Goal: Task Accomplishment & Management: Use online tool/utility

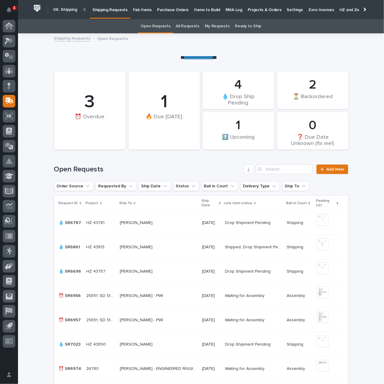
click at [142, 10] on p "Fab Items" at bounding box center [142, 6] width 19 height 13
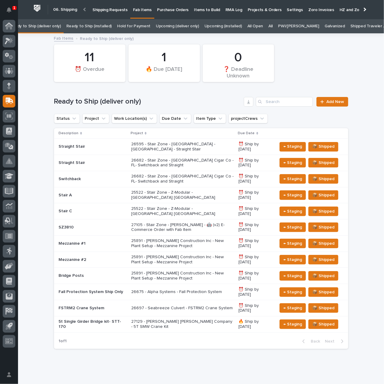
click at [171, 290] on p "26675 - Alpha Systems - Fall Protection System" at bounding box center [182, 292] width 102 height 5
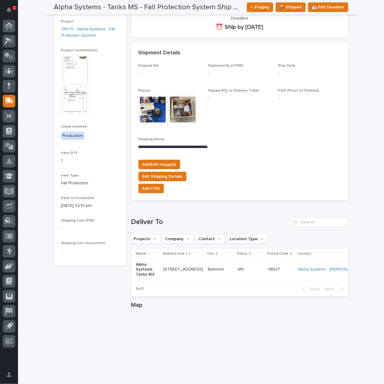
scroll to position [210, 0]
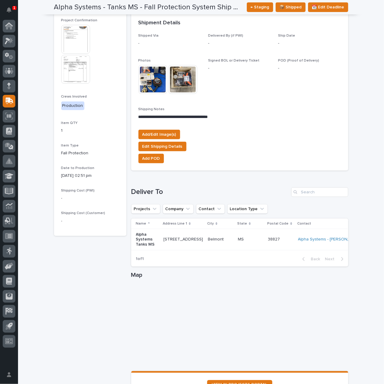
click at [238, 242] on p at bounding box center [250, 239] width 25 height 5
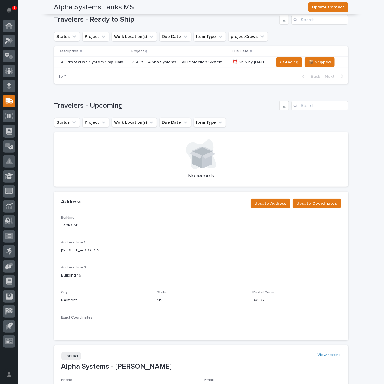
scroll to position [210, 0]
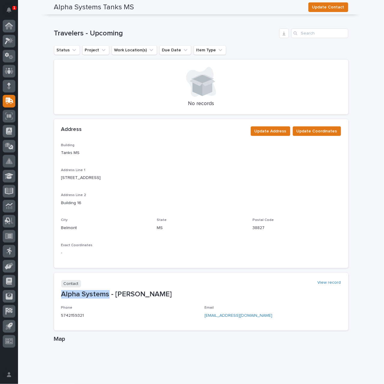
drag, startPoint x: 105, startPoint y: 294, endPoint x: 61, endPoint y: 294, distance: 44.5
click at [61, 294] on p "Alpha Systems - [PERSON_NAME]" at bounding box center [201, 294] width 280 height 9
copy p "Alpha Systems"
click at [75, 176] on p "[STREET_ADDRESS]" at bounding box center [201, 178] width 280 height 6
click at [74, 177] on p "[STREET_ADDRESS]" at bounding box center [201, 178] width 280 height 6
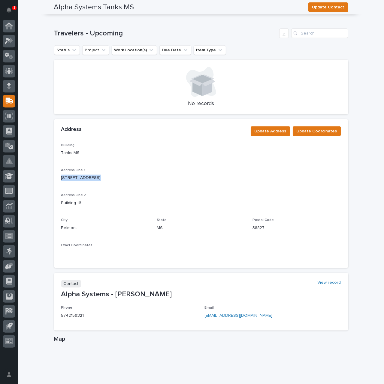
click at [74, 177] on p "[STREET_ADDRESS]" at bounding box center [201, 178] width 280 height 6
copy p "[STREET_ADDRESS]"
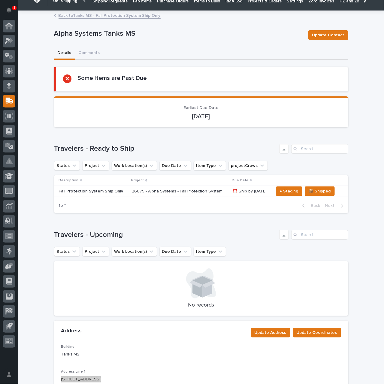
scroll to position [0, 0]
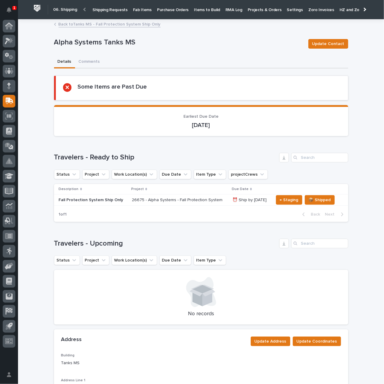
click at [87, 24] on link "Back to Tanks MS - Fall Protection System Ship Only" at bounding box center [110, 23] width 102 height 7
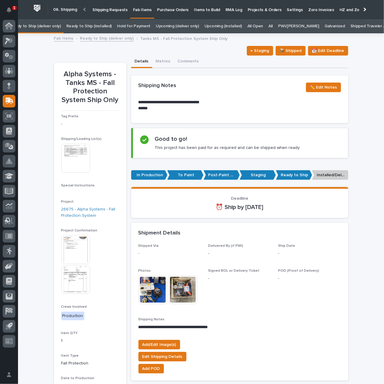
scroll to position [19, 0]
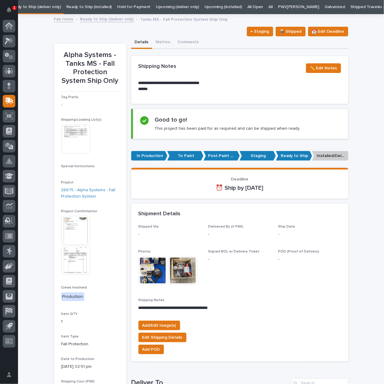
click at [78, 235] on img at bounding box center [75, 230] width 29 height 29
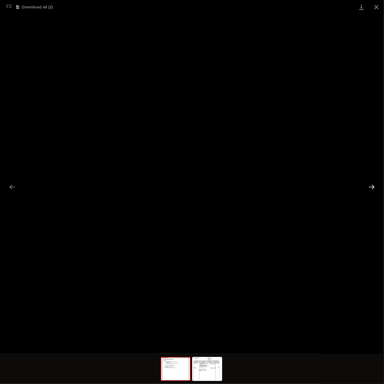
click at [375, 190] on button "Next slide" at bounding box center [372, 187] width 13 height 12
click at [375, 188] on button "Next slide" at bounding box center [372, 187] width 13 height 12
click at [371, 189] on button "Next slide" at bounding box center [372, 187] width 13 height 12
click at [378, 6] on button "Close gallery" at bounding box center [376, 7] width 15 height 14
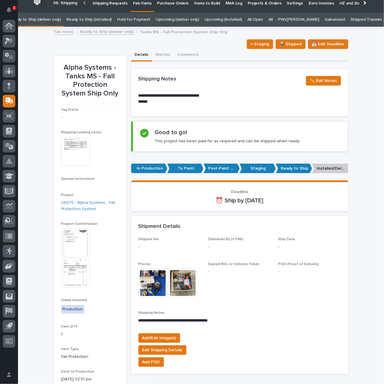
scroll to position [0, 0]
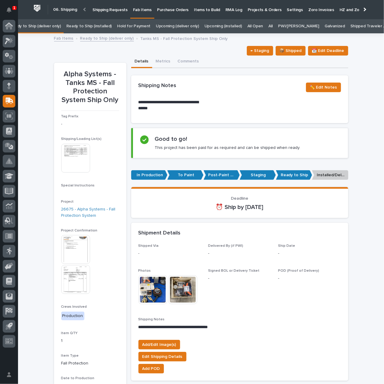
click at [111, 14] on link "Shipping Requests" at bounding box center [110, 9] width 41 height 19
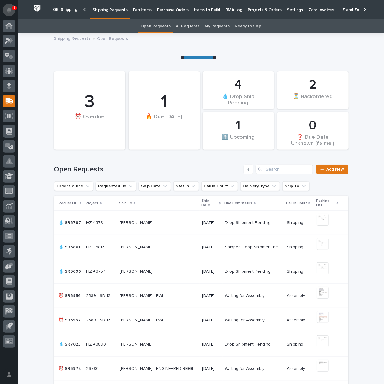
click at [8, 11] on icon "Notifications" at bounding box center [9, 9] width 5 height 5
click at [163, 162] on div "Open Requests Add New" at bounding box center [201, 167] width 295 height 29
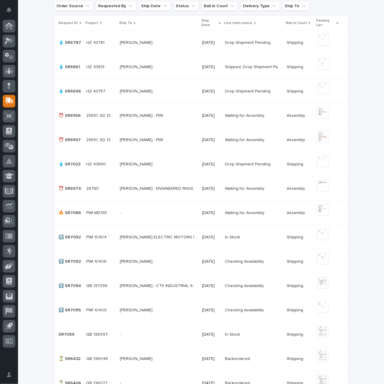
click at [175, 262] on p at bounding box center [159, 261] width 78 height 5
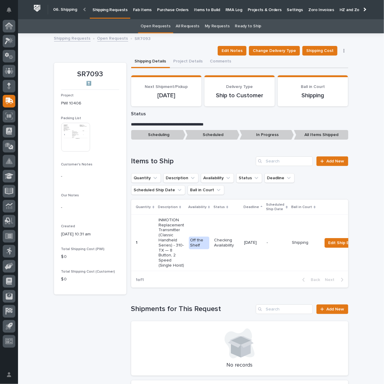
click at [242, 249] on td "[DATE]" at bounding box center [253, 243] width 23 height 57
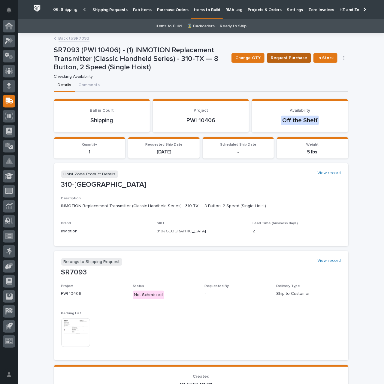
click at [292, 60] on span "Request Purchase" at bounding box center [289, 57] width 36 height 7
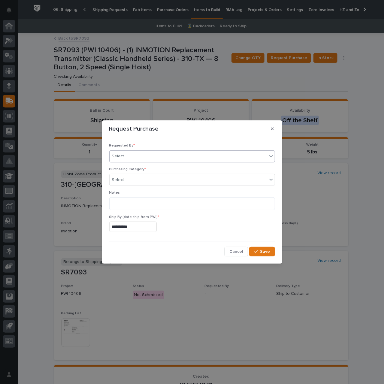
click at [152, 157] on div "Select..." at bounding box center [189, 156] width 158 height 10
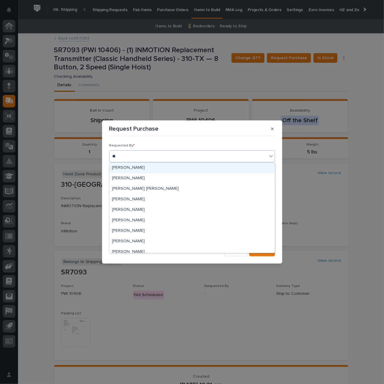
type input "***"
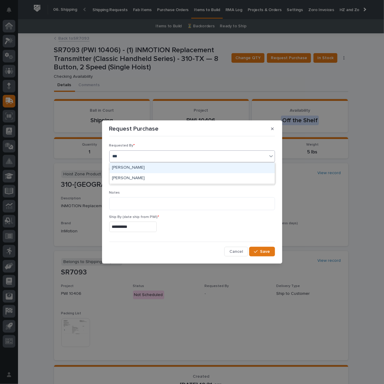
click at [145, 168] on div "[PERSON_NAME]" at bounding box center [192, 168] width 165 height 11
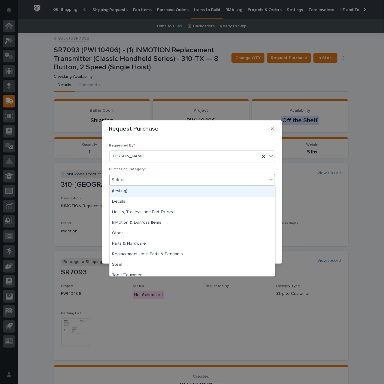
click at [152, 182] on div "Select..." at bounding box center [189, 180] width 158 height 10
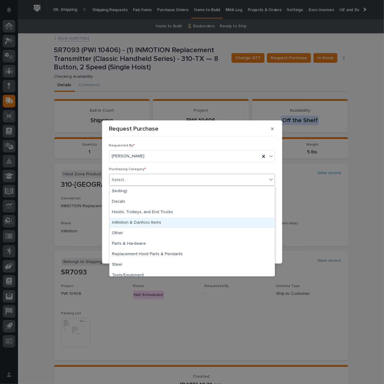
click at [161, 226] on div "InMotion & Danfoss Items" at bounding box center [192, 223] width 165 height 11
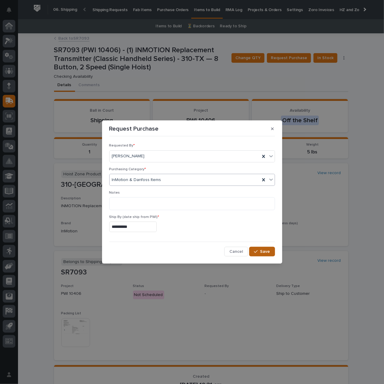
click at [267, 252] on span "Save" at bounding box center [266, 251] width 10 height 5
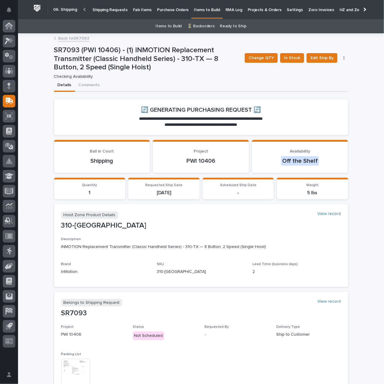
click at [81, 38] on link "Back to SR7093" at bounding box center [74, 38] width 31 height 7
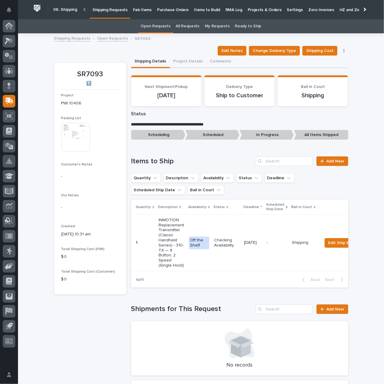
scroll to position [19, 0]
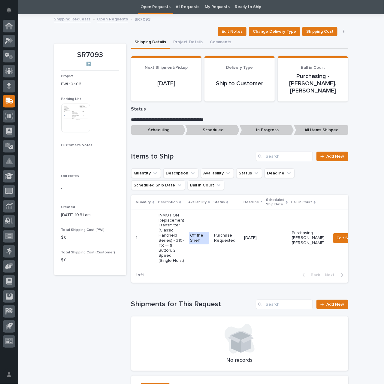
click at [104, 19] on link "Open Requests" at bounding box center [112, 18] width 31 height 7
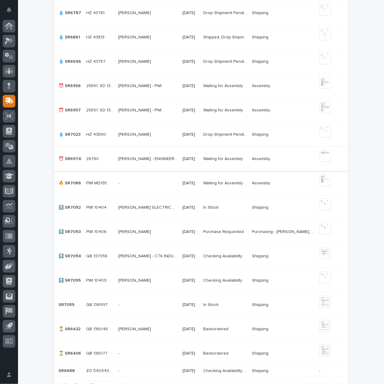
scroll to position [230, 0]
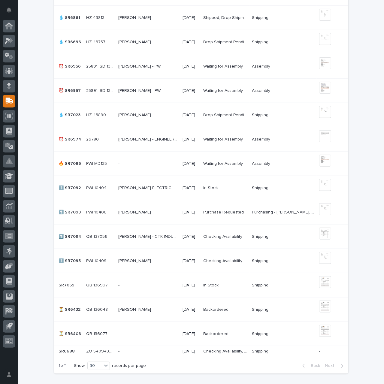
click at [162, 259] on p at bounding box center [148, 261] width 60 height 5
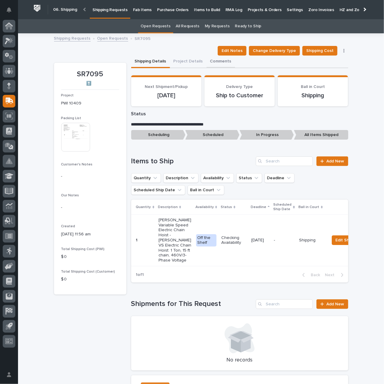
click at [213, 62] on button "Comments" at bounding box center [221, 62] width 29 height 13
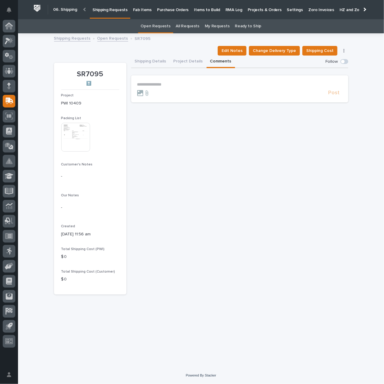
click at [155, 83] on p "**********" at bounding box center [239, 84] width 205 height 5
click at [165, 93] on span "[PERSON_NAME]" at bounding box center [165, 93] width 34 height 4
click at [183, 84] on p "**********" at bounding box center [239, 85] width 205 height 6
click at [331, 95] on span "Post" at bounding box center [334, 95] width 11 height 7
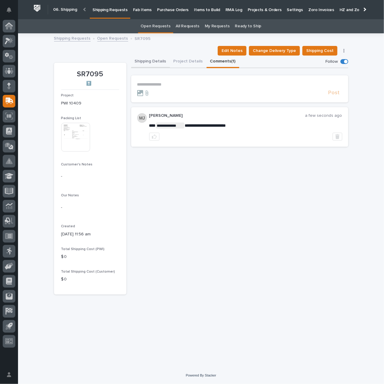
click at [148, 62] on button "Shipping Details" at bounding box center [150, 62] width 39 height 13
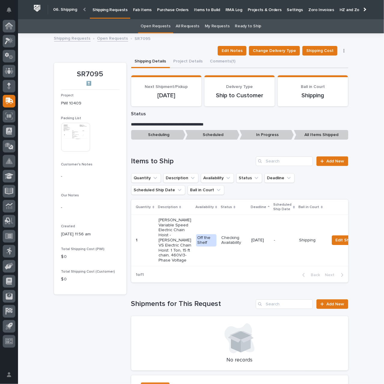
click at [109, 12] on p "Shipping Requests" at bounding box center [110, 6] width 35 height 13
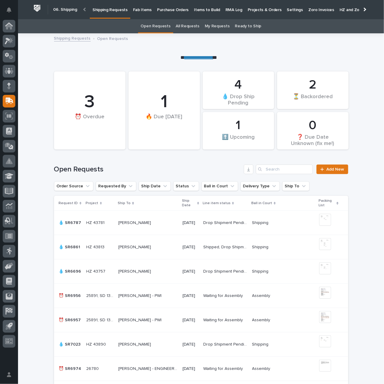
click at [175, 9] on p "Purchase Orders" at bounding box center [173, 6] width 32 height 13
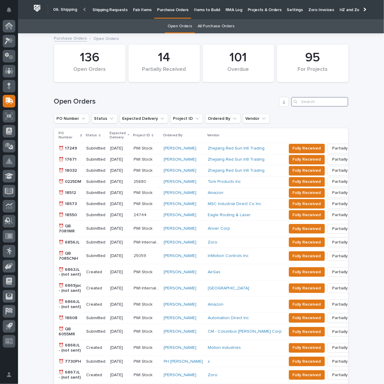
click at [311, 101] on input "Search" at bounding box center [320, 102] width 57 height 10
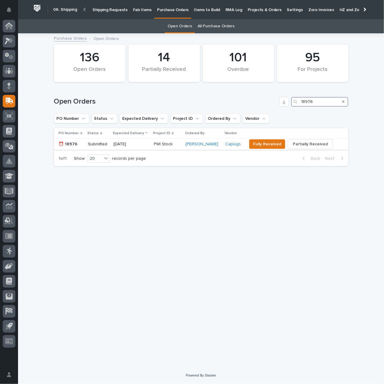
type input "18976"
click at [149, 142] on p "[DATE]" at bounding box center [131, 144] width 35 height 5
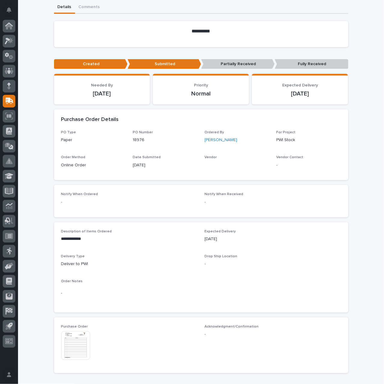
scroll to position [180, 0]
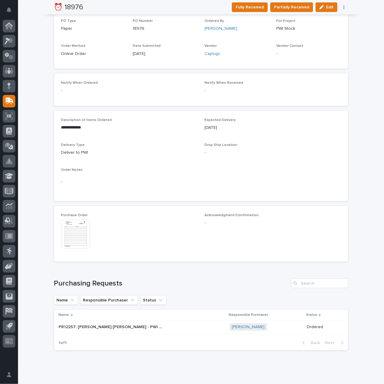
click at [72, 238] on img at bounding box center [75, 234] width 29 height 29
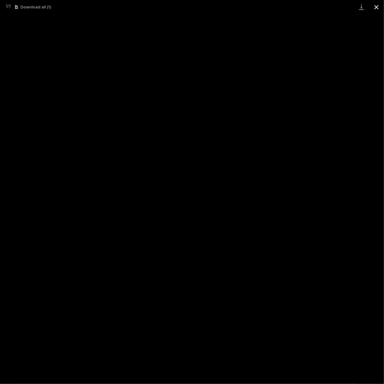
click at [378, 8] on button "Close gallery" at bounding box center [376, 7] width 15 height 14
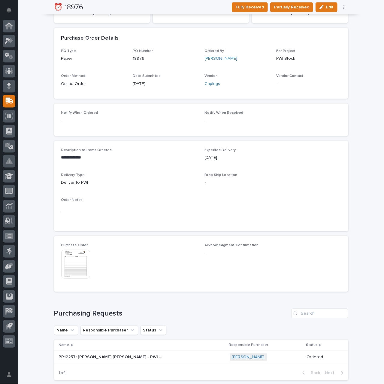
scroll to position [198, 0]
